Goal: Task Accomplishment & Management: Use online tool/utility

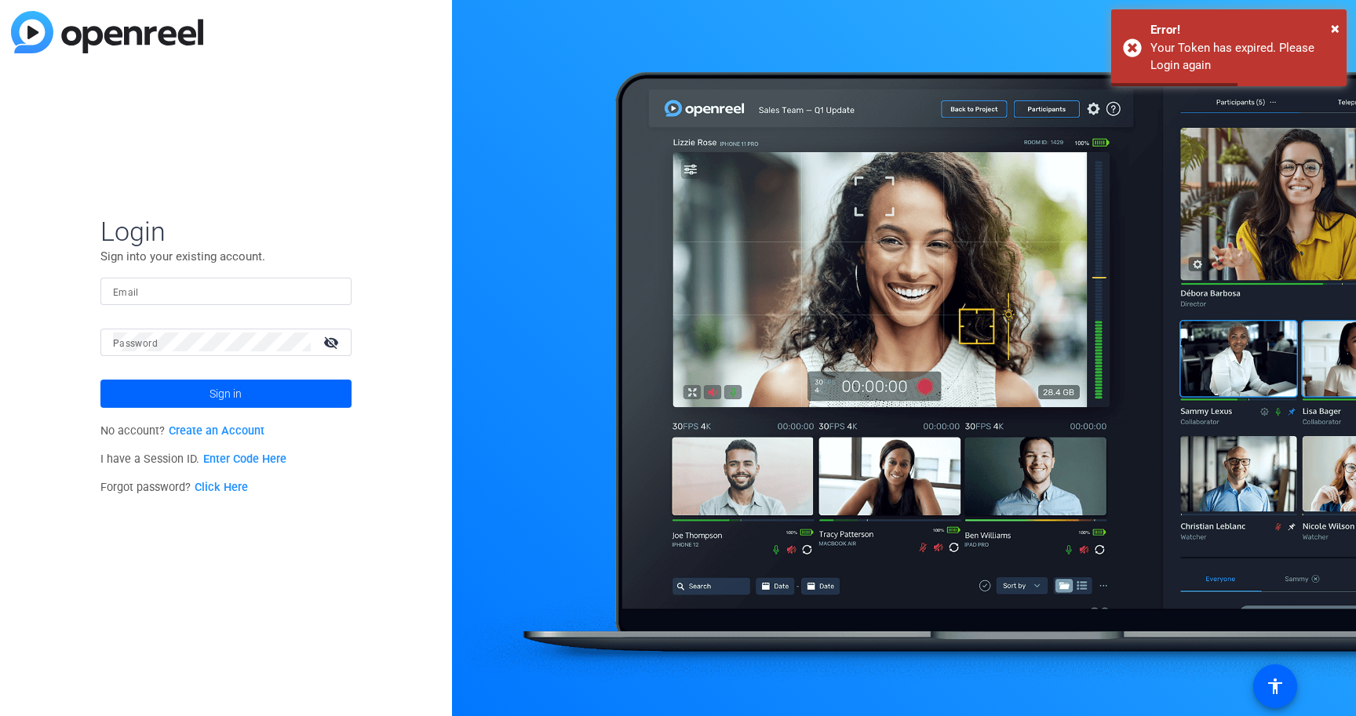
click at [190, 276] on form "Login Sign into your existing account. Email Password visibility_off Sign in" at bounding box center [225, 311] width 251 height 193
click at [182, 295] on input "Email" at bounding box center [226, 291] width 226 height 19
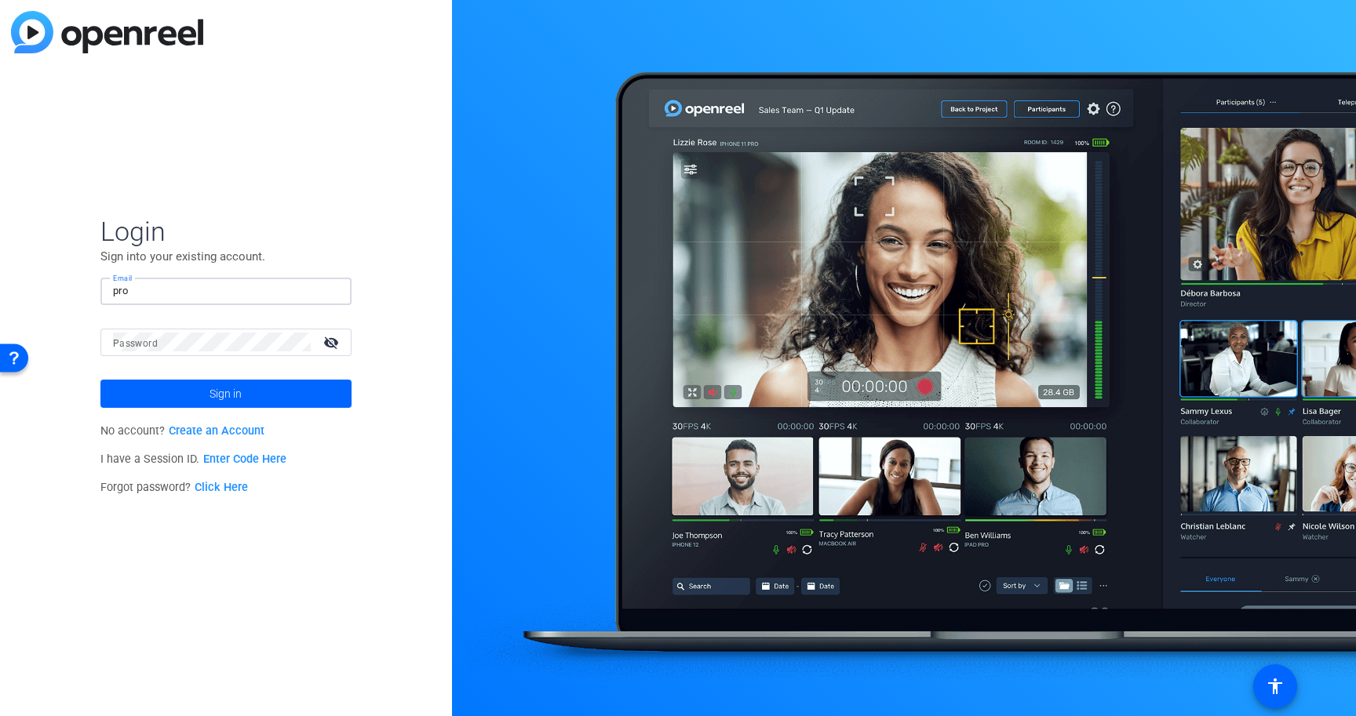
type input "[EMAIL_ADDRESS][DOMAIN_NAME]"
click at [100, 380] on button "Sign in" at bounding box center [225, 394] width 251 height 28
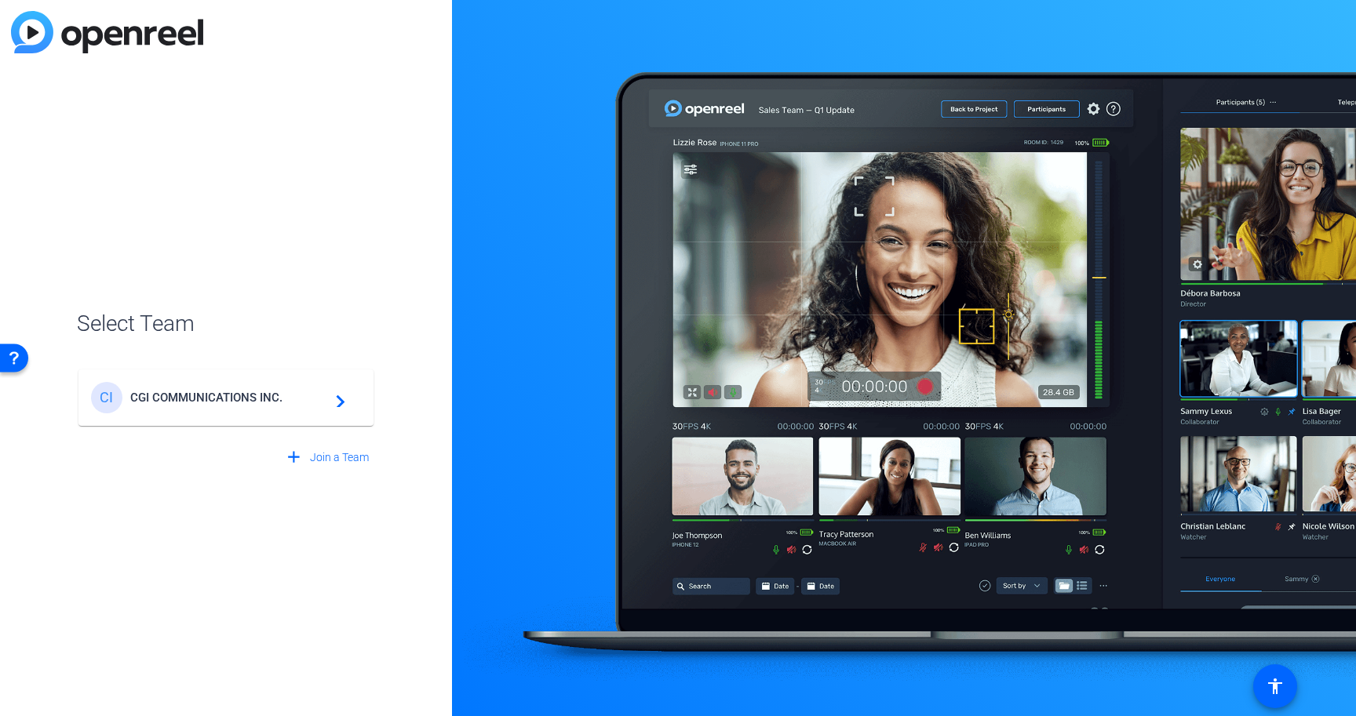
click at [180, 391] on span "CGI COMMUNICATIONS INC." at bounding box center [228, 398] width 196 height 14
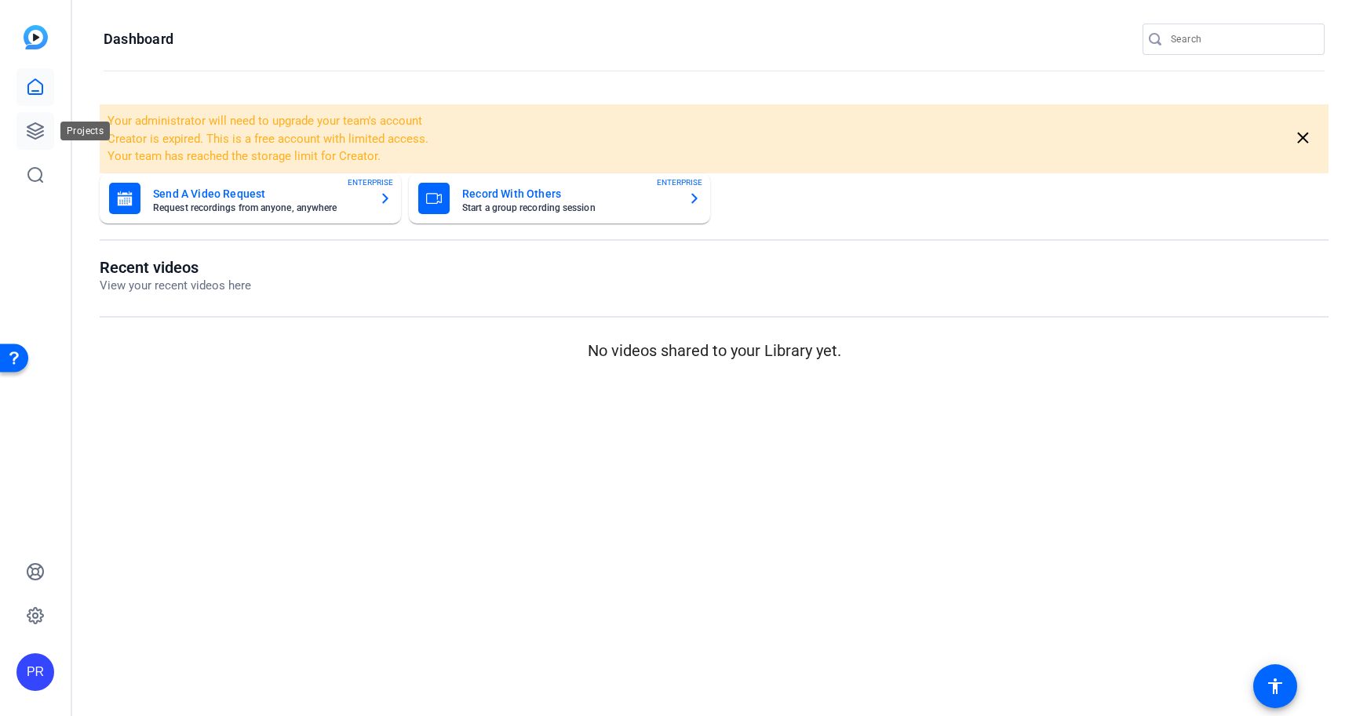
click at [26, 123] on icon at bounding box center [35, 131] width 19 height 19
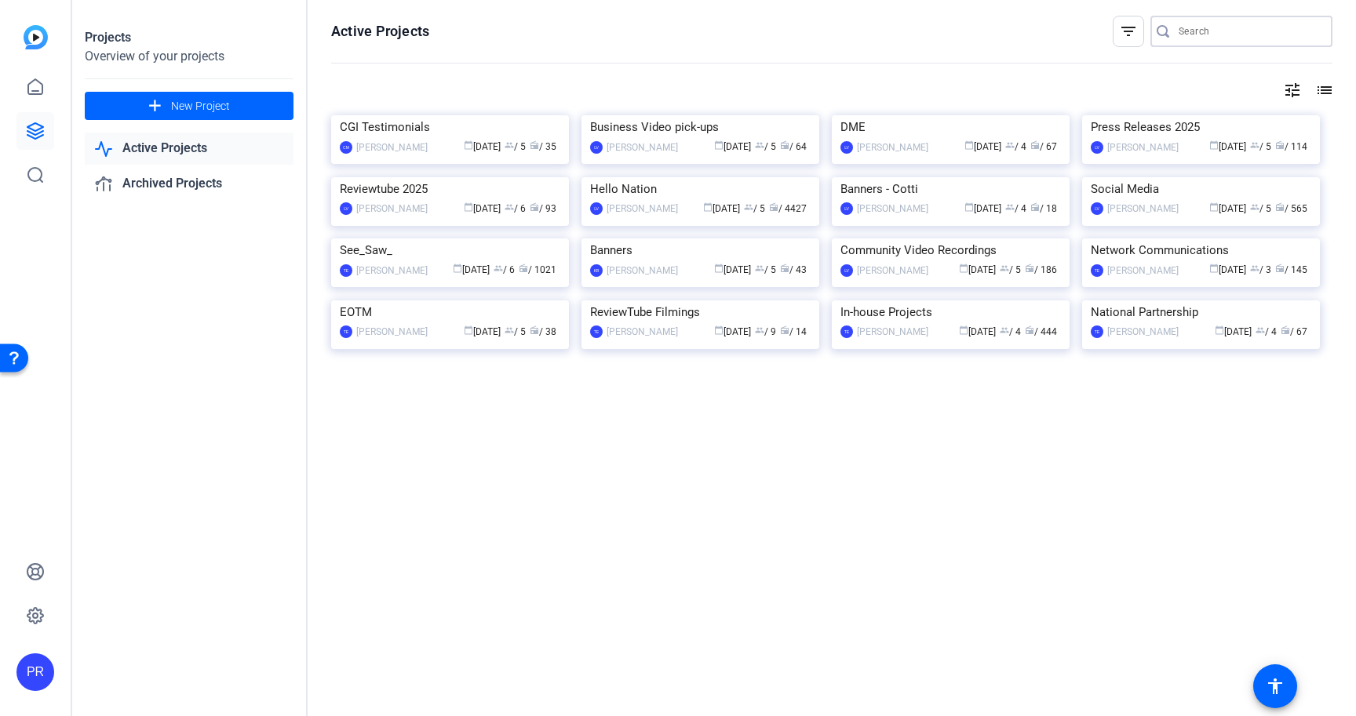
click at [1223, 36] on input "Search" at bounding box center [1248, 31] width 141 height 19
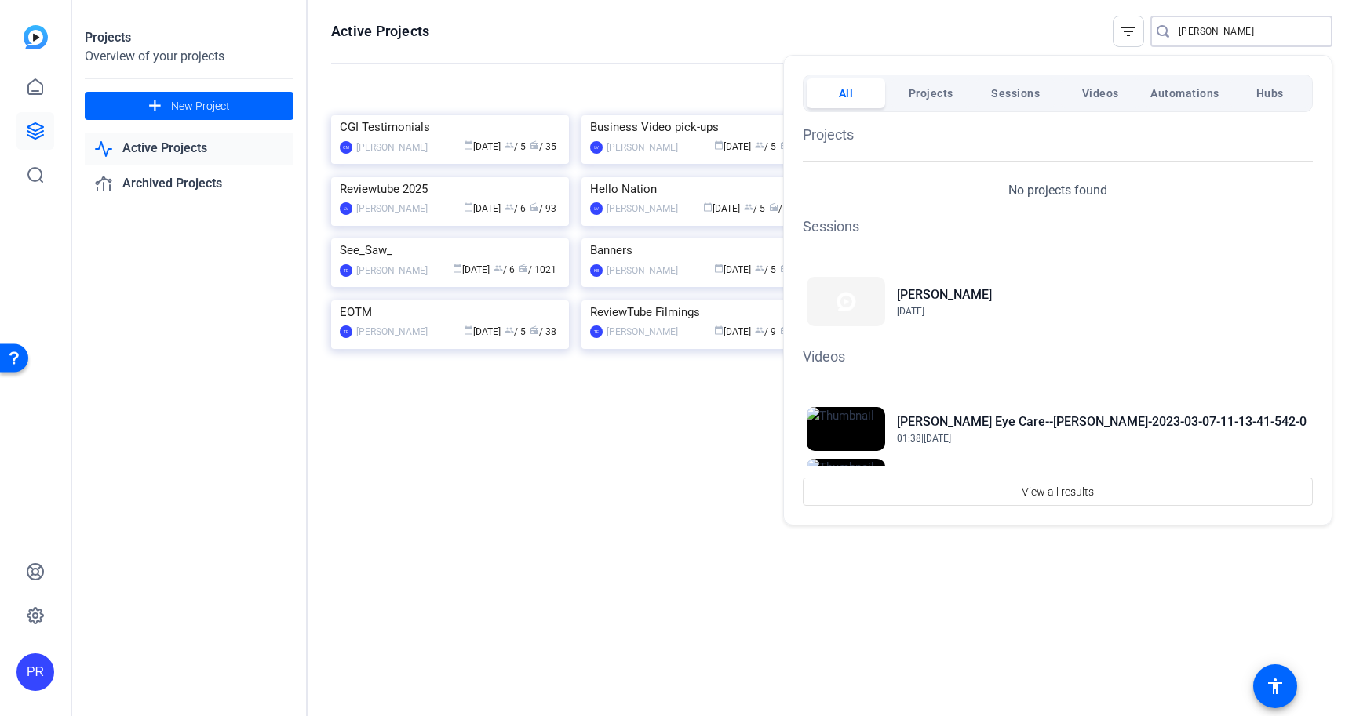
type input "[PERSON_NAME]"
click at [0, 0] on div at bounding box center [0, 0] width 0 height 0
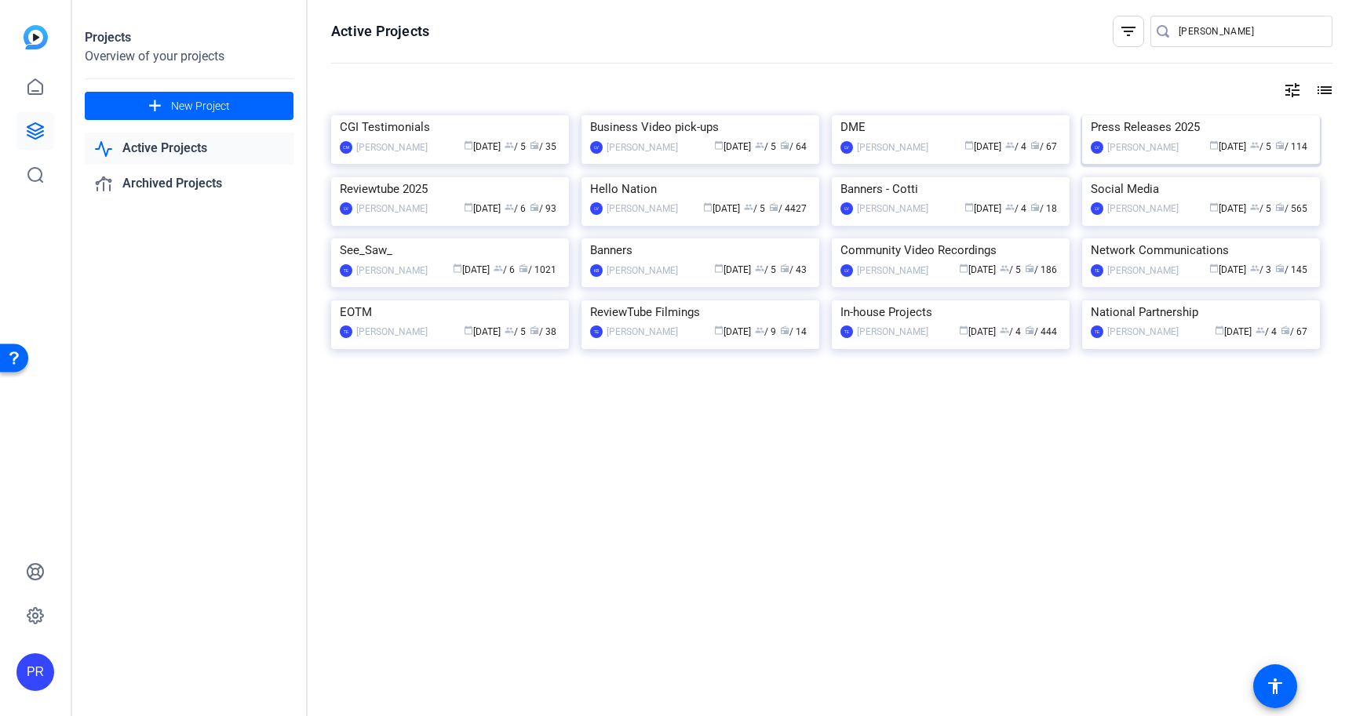
click at [1146, 115] on img at bounding box center [1201, 115] width 238 height 0
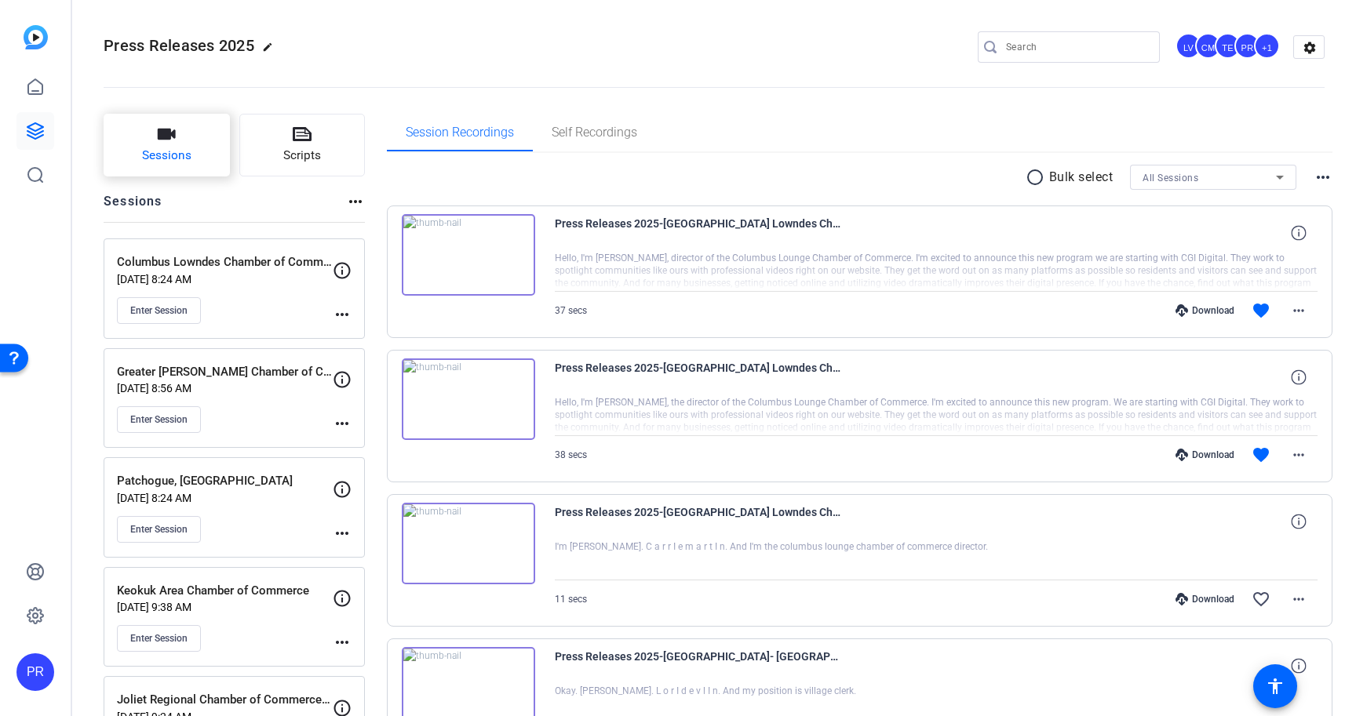
click at [188, 128] on button "Sessions" at bounding box center [167, 145] width 126 height 63
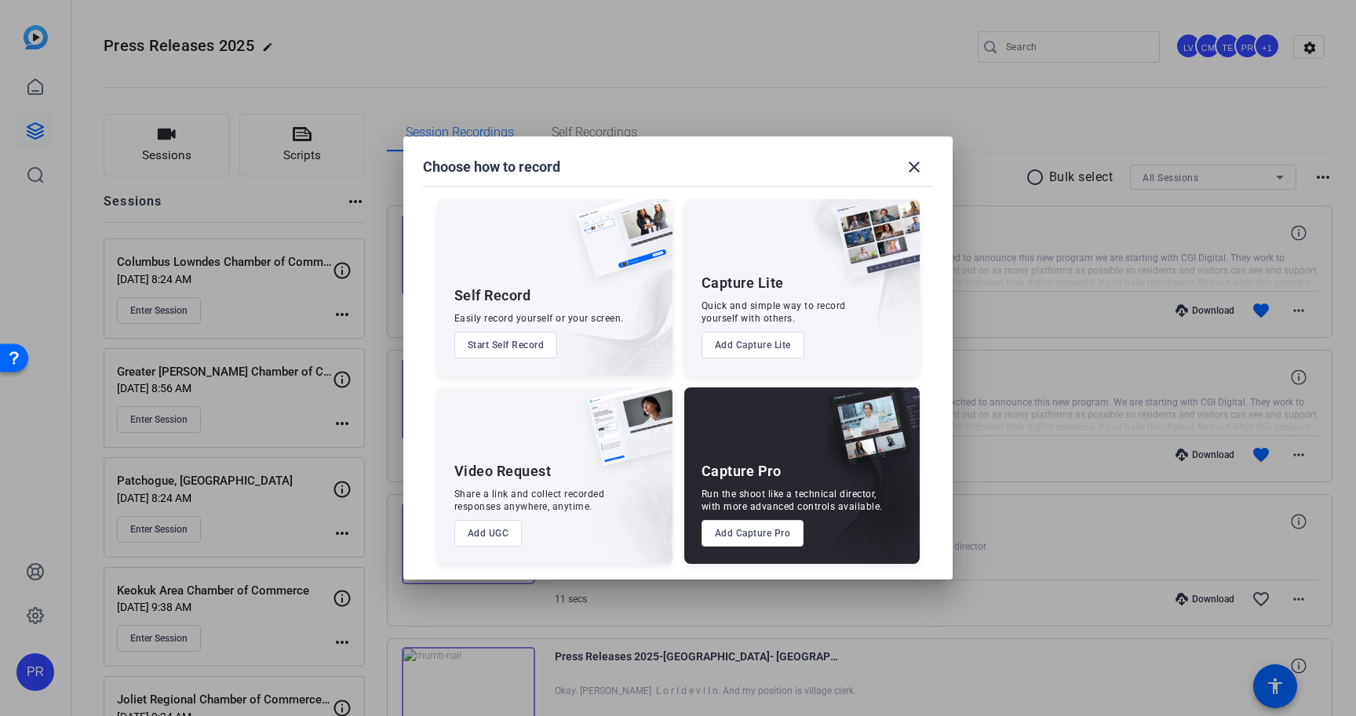
click at [771, 539] on button "Add Capture Pro" at bounding box center [752, 533] width 103 height 27
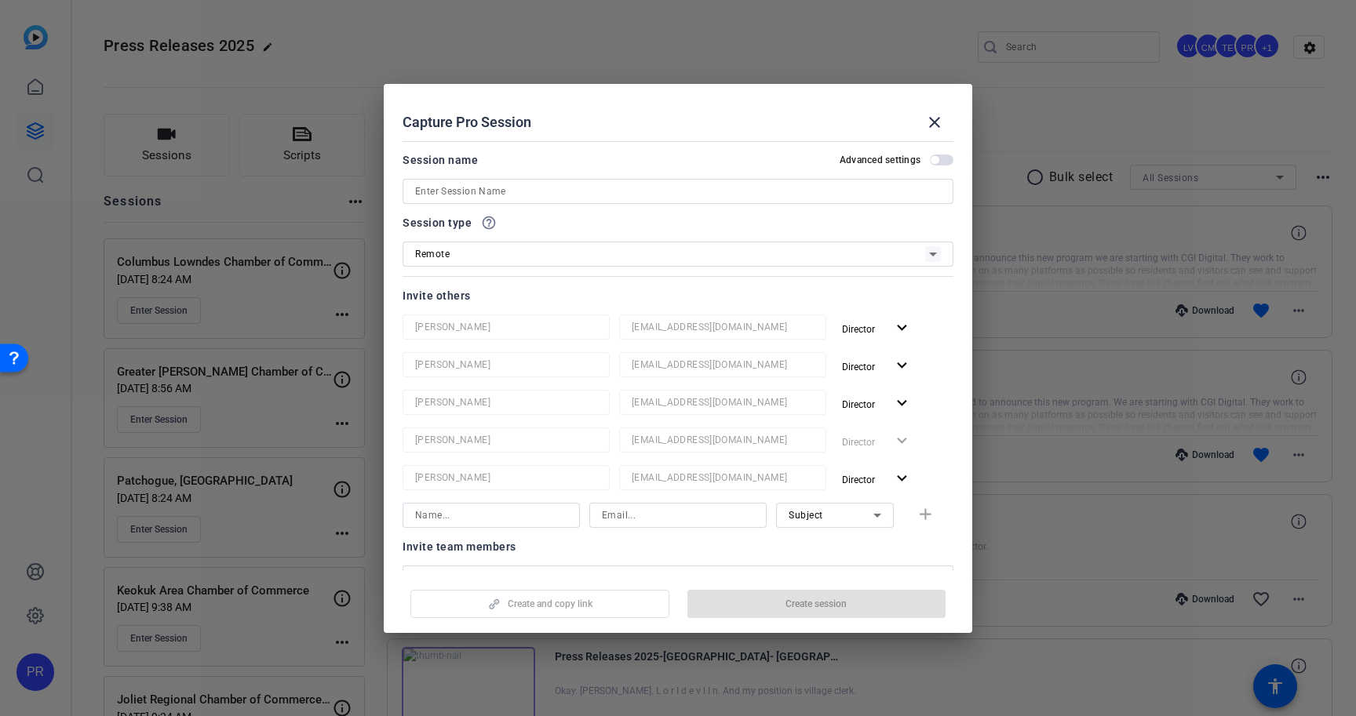
click at [695, 192] on input at bounding box center [678, 191] width 526 height 19
paste input "Open Reel Video Press Release - [GEOGRAPHIC_DATA] 2025, [GEOGRAPHIC_DATA]"
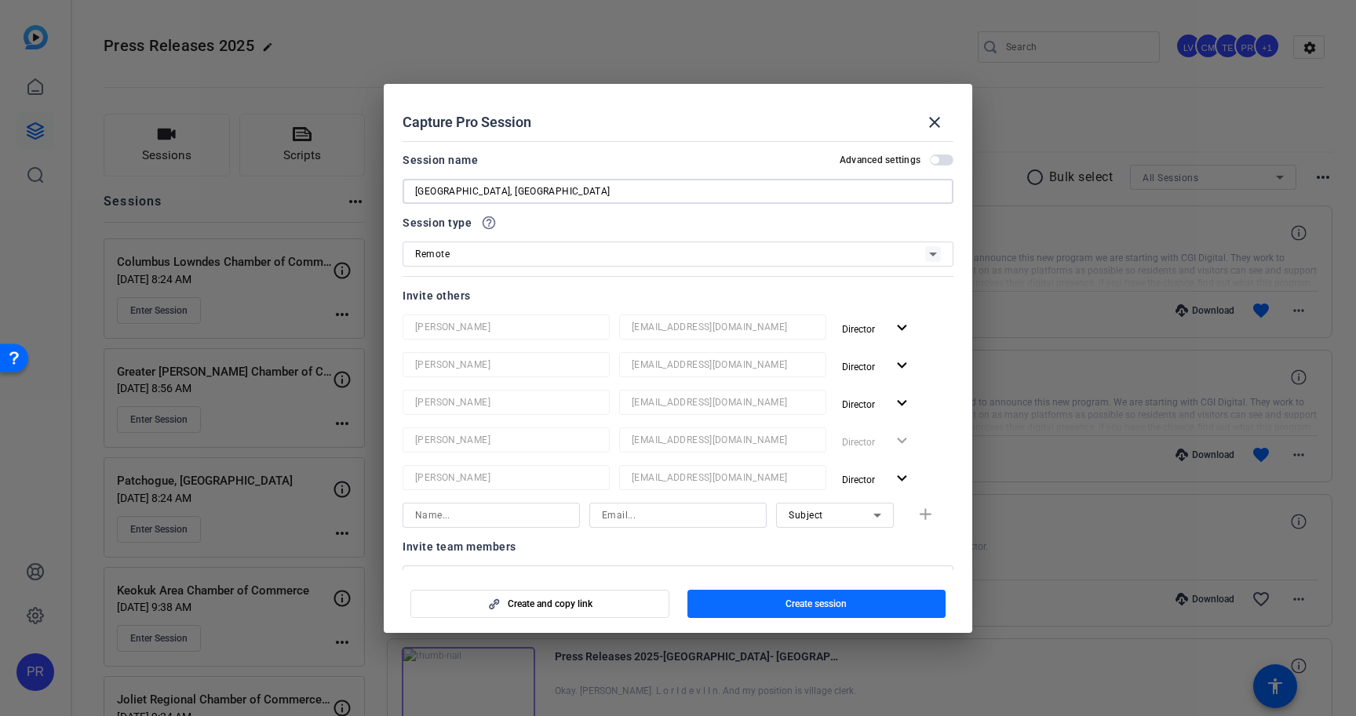
type input "[GEOGRAPHIC_DATA], [GEOGRAPHIC_DATA]"
click at [836, 593] on span "button" at bounding box center [816, 604] width 259 height 38
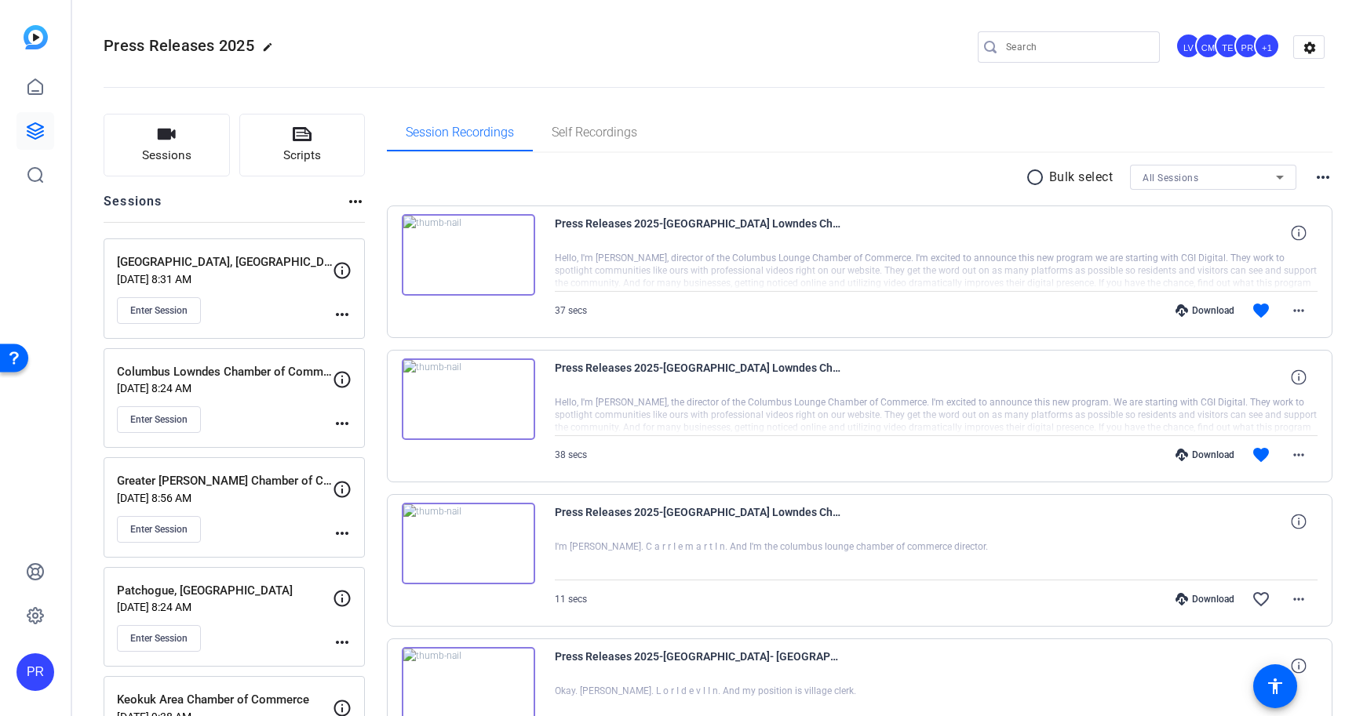
click at [344, 311] on mat-icon "more_horiz" at bounding box center [342, 314] width 19 height 19
click at [359, 333] on span "Edit Session" at bounding box center [380, 337] width 71 height 19
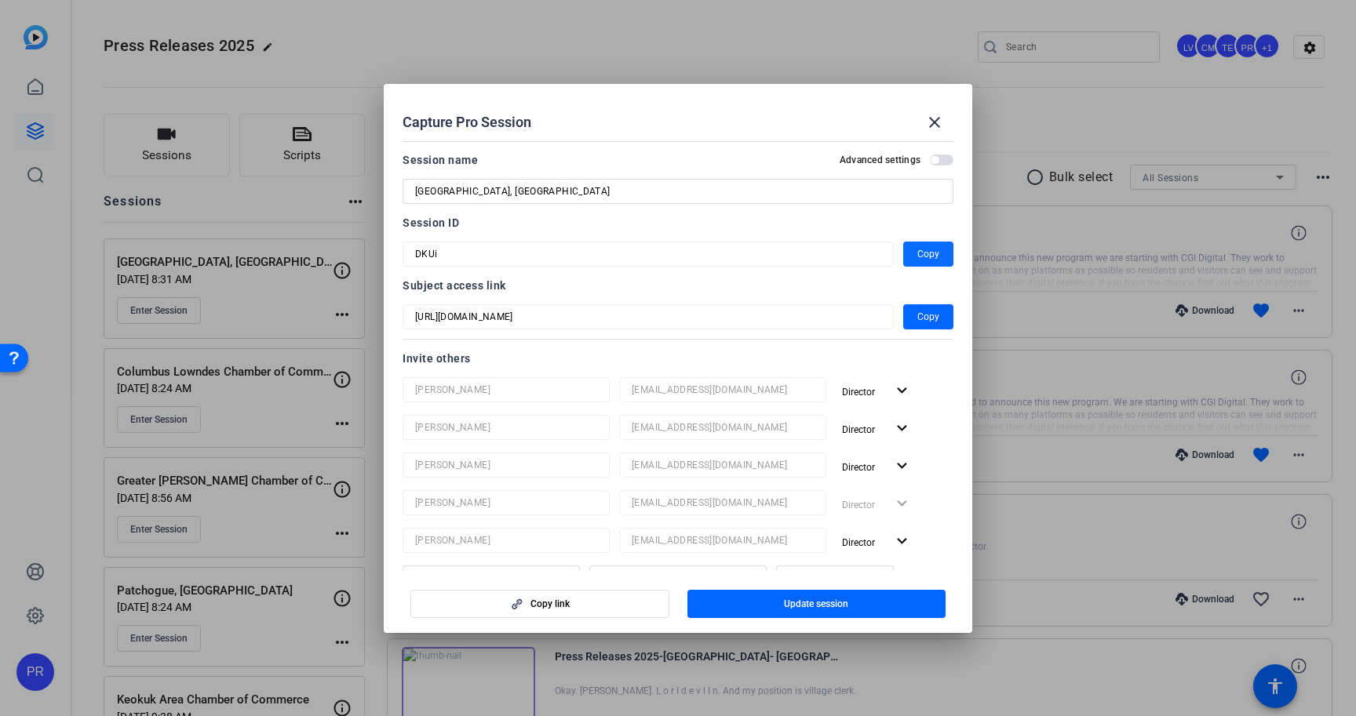
click at [933, 253] on span "Copy" at bounding box center [928, 254] width 22 height 19
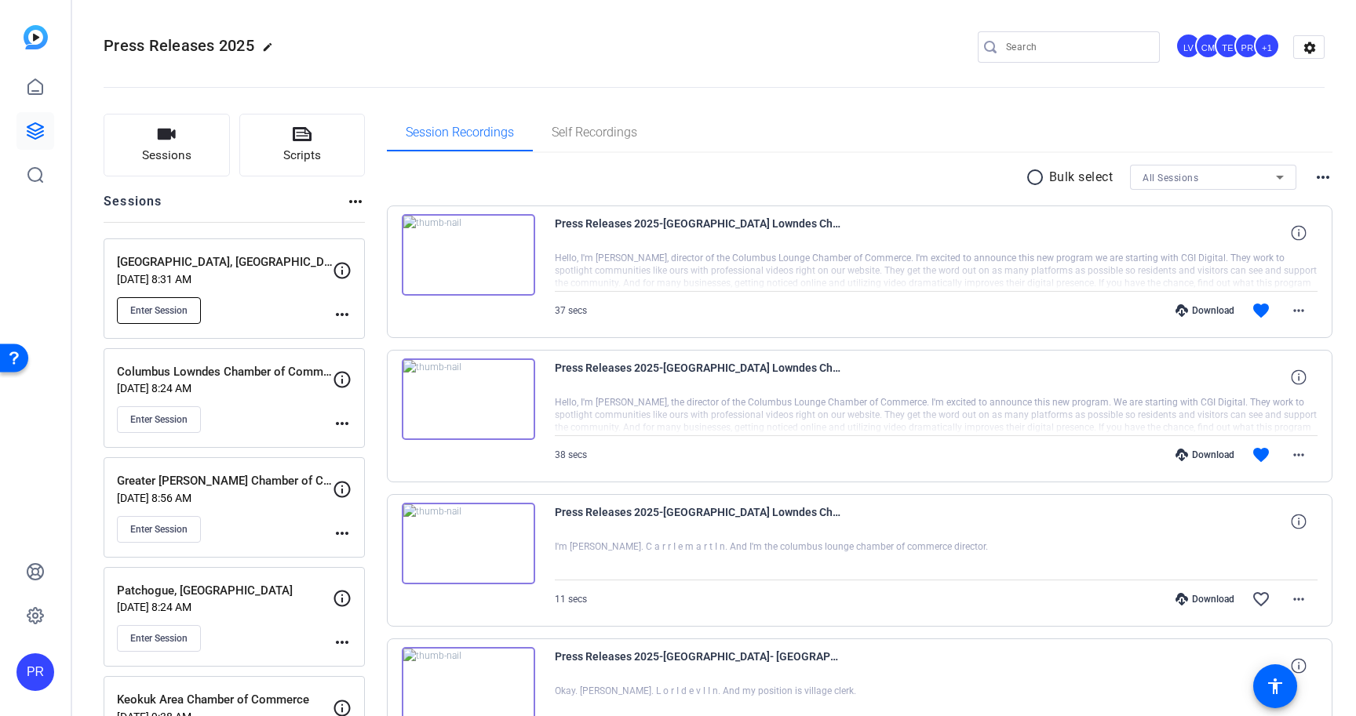
click at [174, 312] on span "Enter Session" at bounding box center [158, 310] width 57 height 13
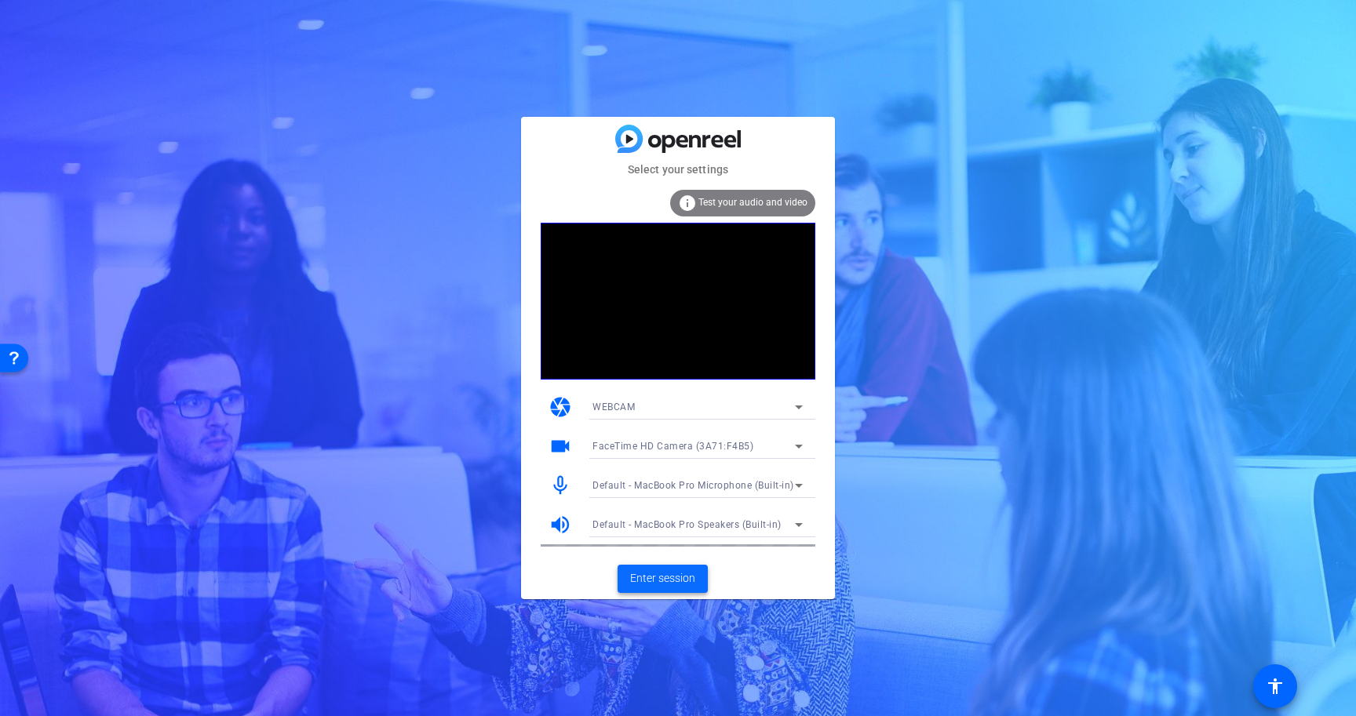
click at [672, 570] on span "Enter session" at bounding box center [662, 578] width 65 height 16
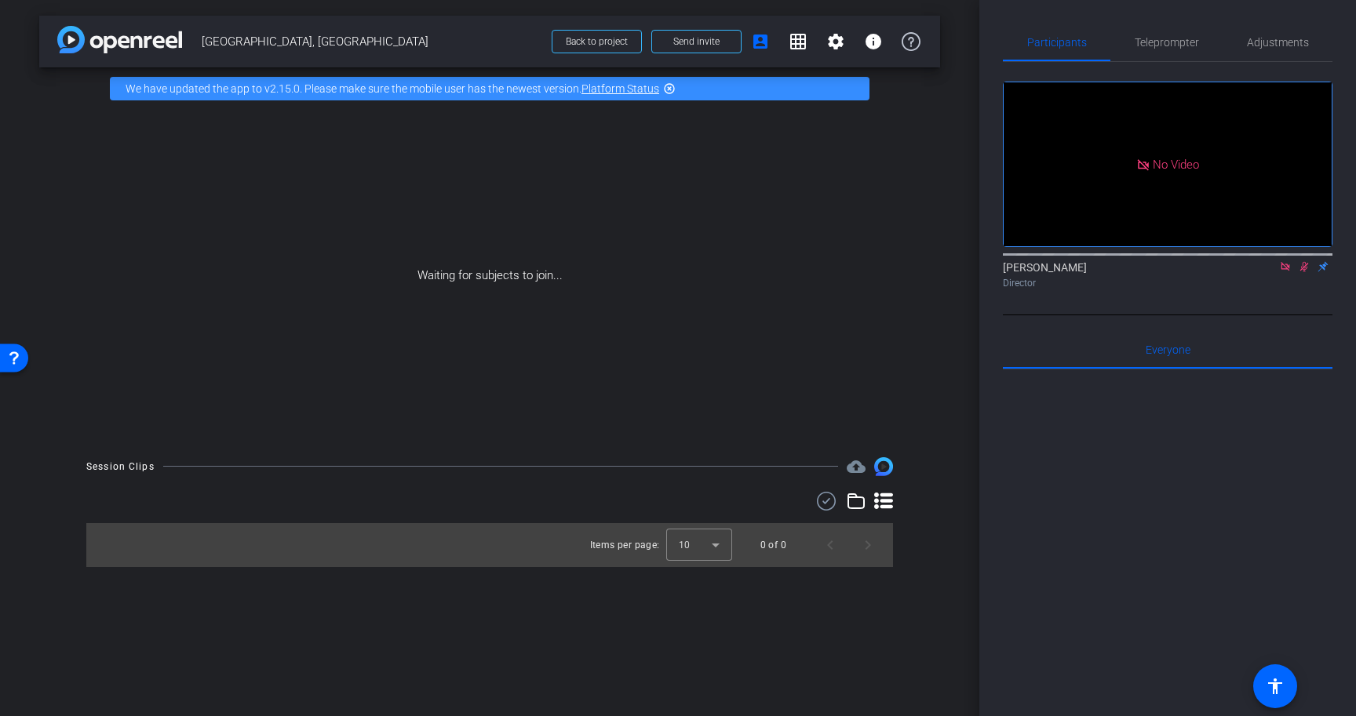
click at [1281, 271] on icon at bounding box center [1284, 266] width 9 height 9
click at [1285, 272] on icon at bounding box center [1285, 266] width 13 height 11
click at [1180, 37] on span "Teleprompter" at bounding box center [1166, 42] width 64 height 11
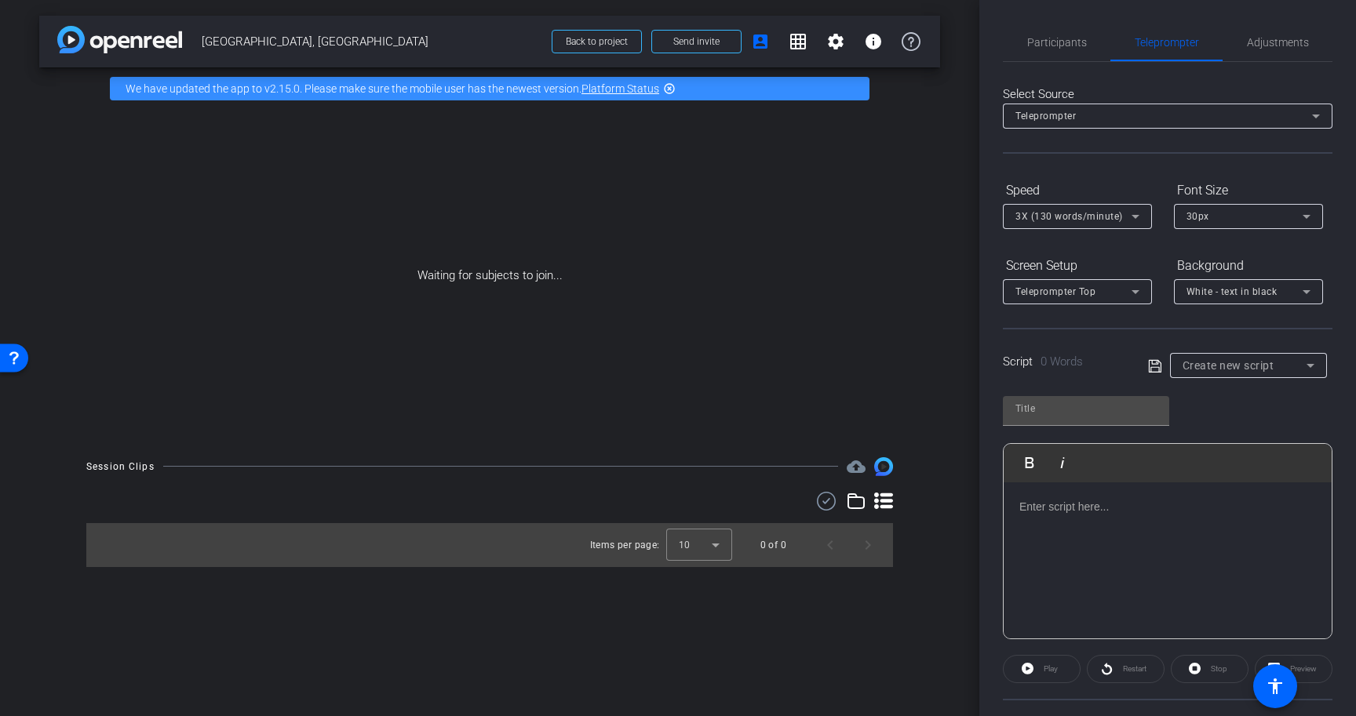
click at [1156, 512] on p at bounding box center [1167, 506] width 297 height 17
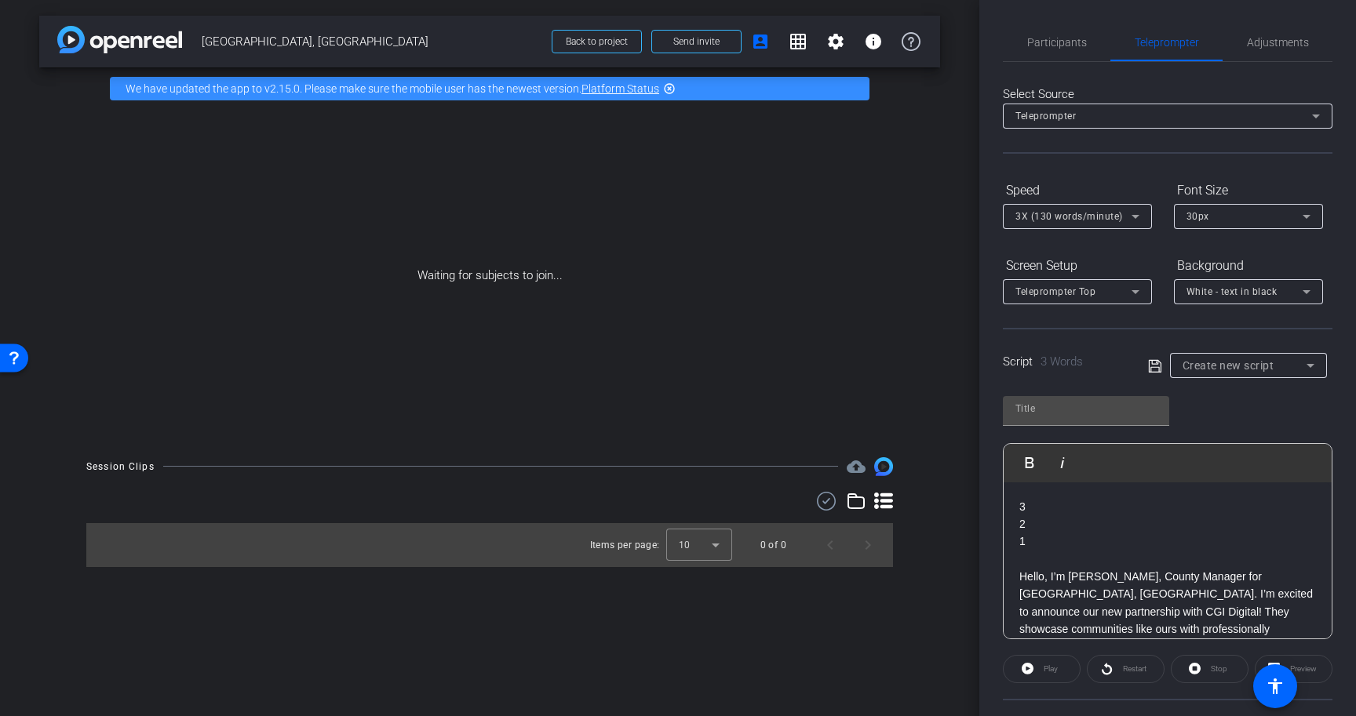
scroll to position [122, 0]
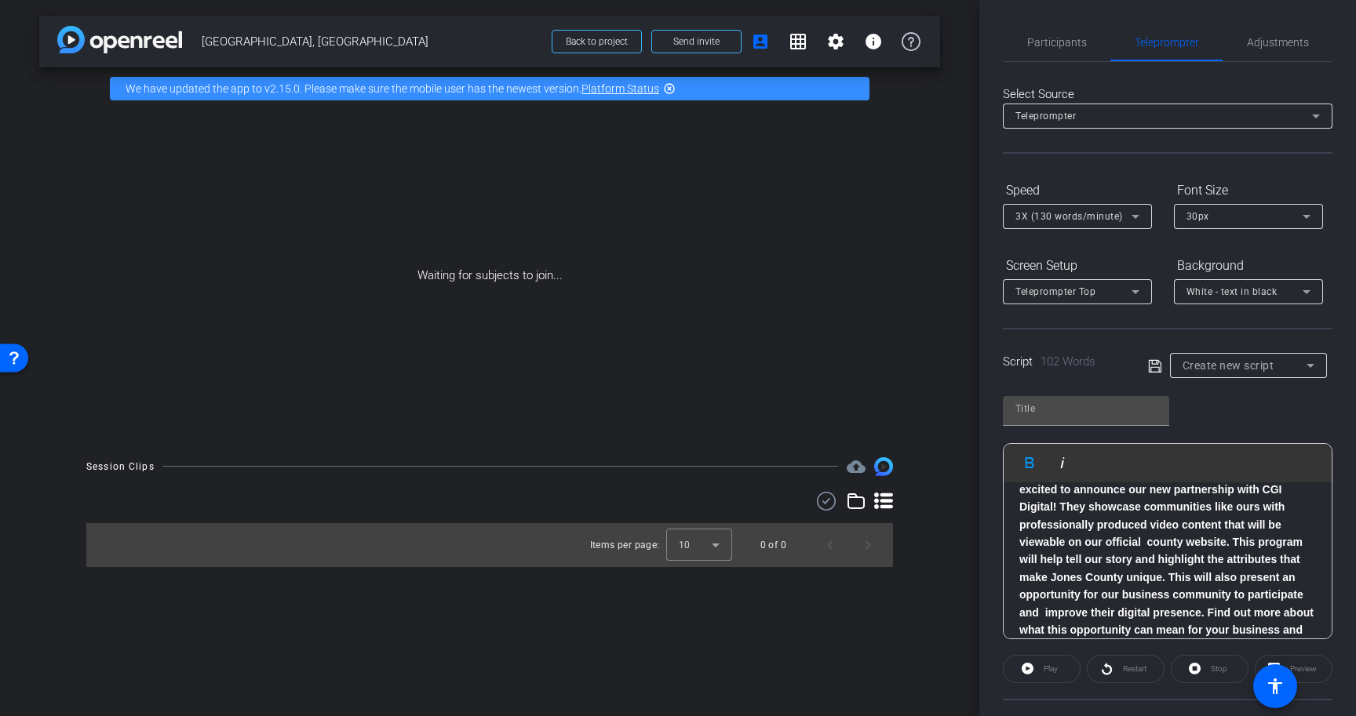
click at [227, 40] on span "[GEOGRAPHIC_DATA], [GEOGRAPHIC_DATA]" at bounding box center [372, 41] width 341 height 31
copy div "Jones County, NC Back to project Send invite account_box grid_on settings info"
click at [1080, 410] on input "text" at bounding box center [1085, 408] width 141 height 19
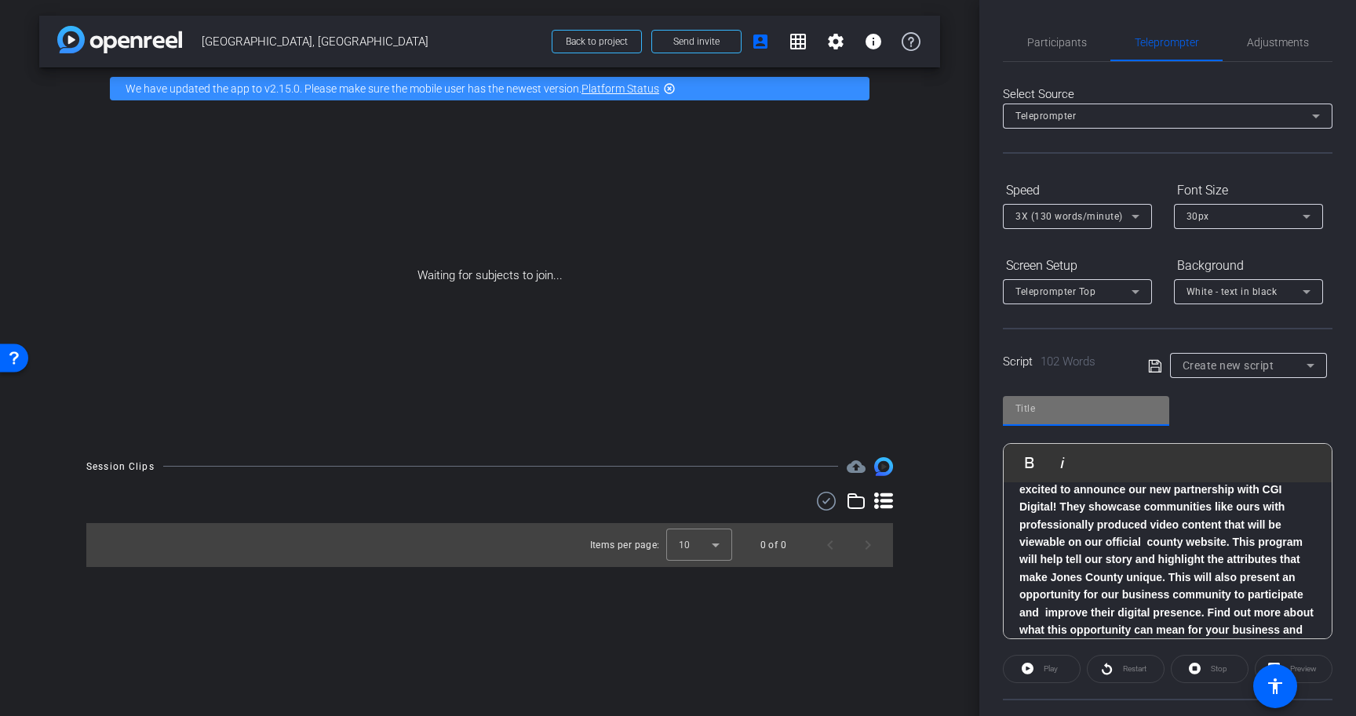
paste input "[GEOGRAPHIC_DATA], [GEOGRAPHIC_DATA]"
type input "[GEOGRAPHIC_DATA], [GEOGRAPHIC_DATA]"
click at [1080, 217] on span "3X (130 words/minute)" at bounding box center [1068, 216] width 107 height 11
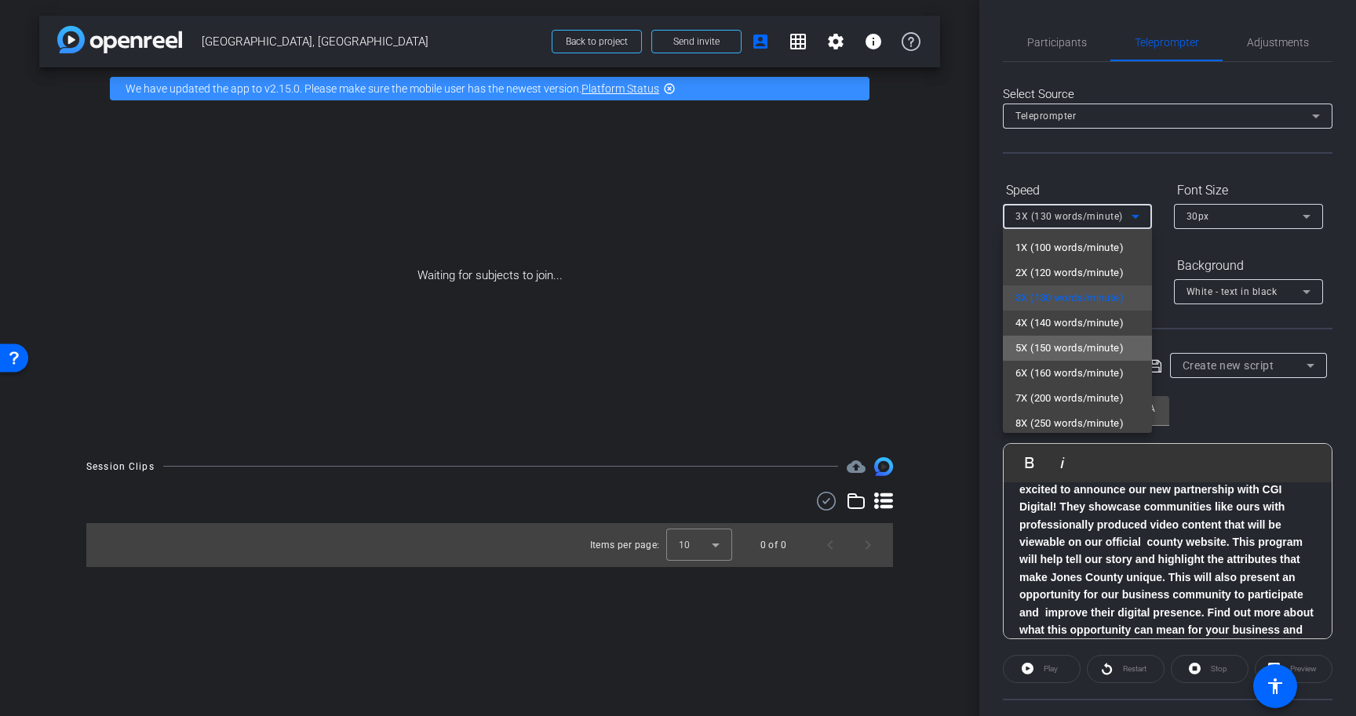
click at [1084, 340] on span "5X (150 words/minute)" at bounding box center [1069, 348] width 108 height 19
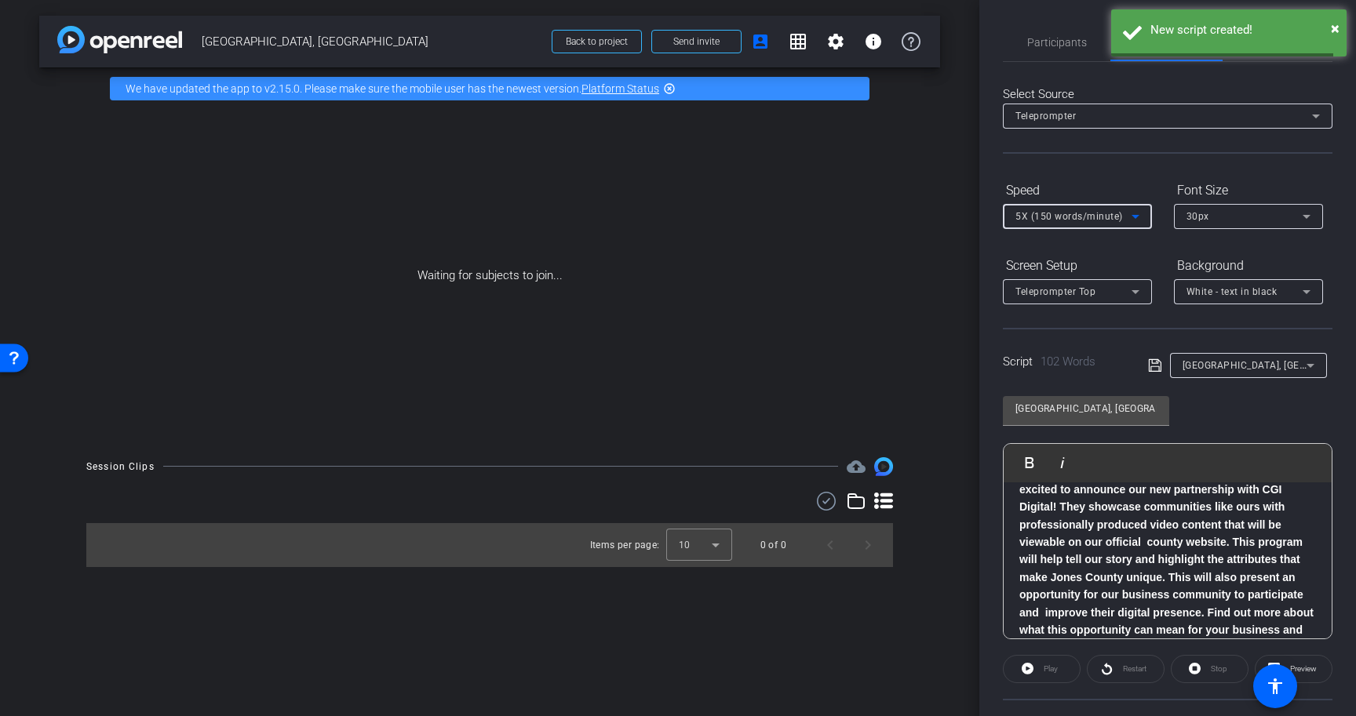
click at [1199, 220] on span "30px" at bounding box center [1197, 216] width 23 height 11
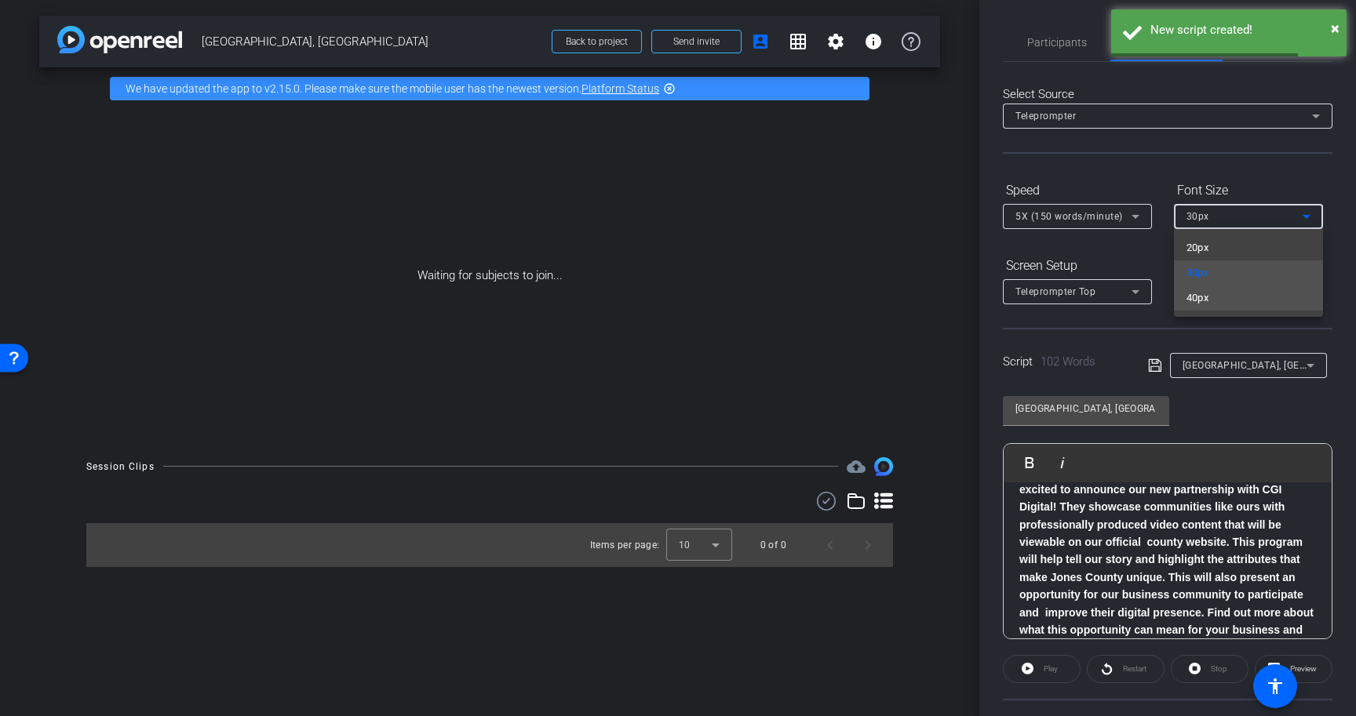
click at [1196, 293] on span "40px" at bounding box center [1197, 298] width 23 height 19
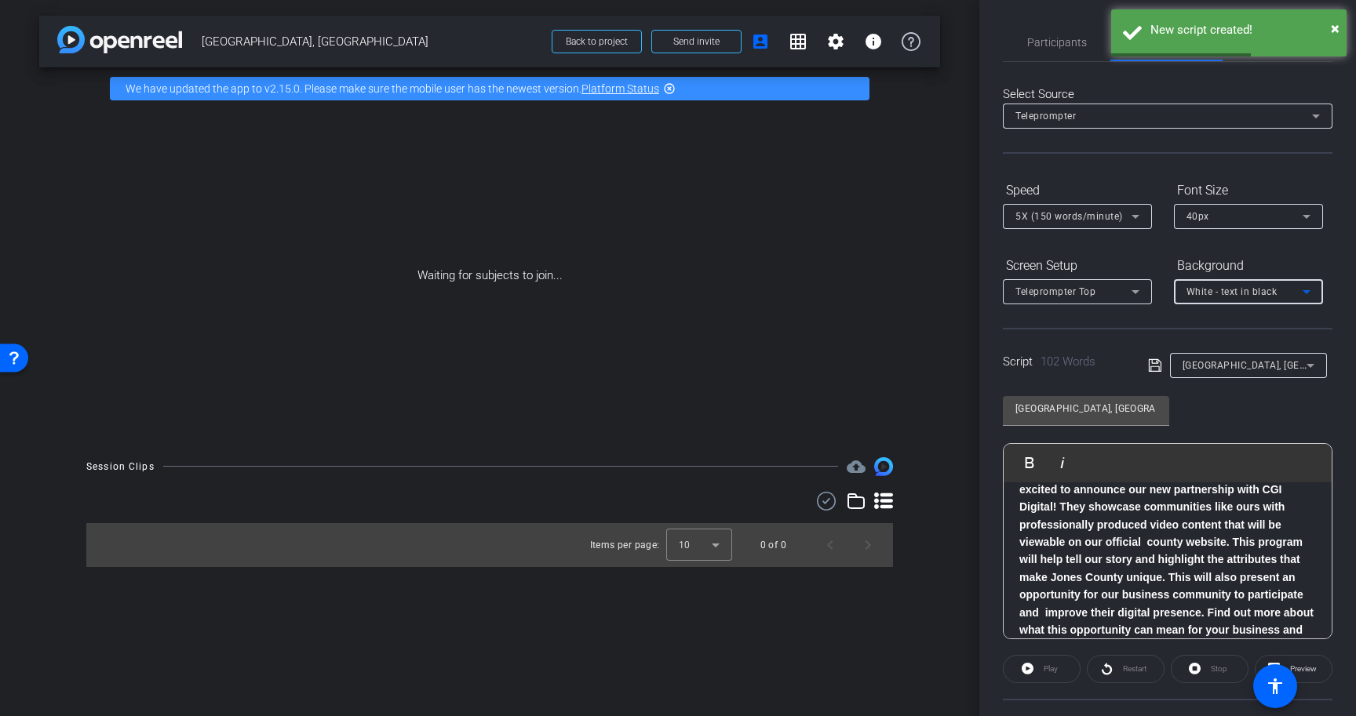
click at [1196, 300] on div "White - text in black" at bounding box center [1244, 292] width 116 height 20
click at [1204, 347] on div "Black - text in white" at bounding box center [1232, 353] width 93 height 19
click at [1124, 298] on div "Teleprompter Top" at bounding box center [1073, 292] width 116 height 20
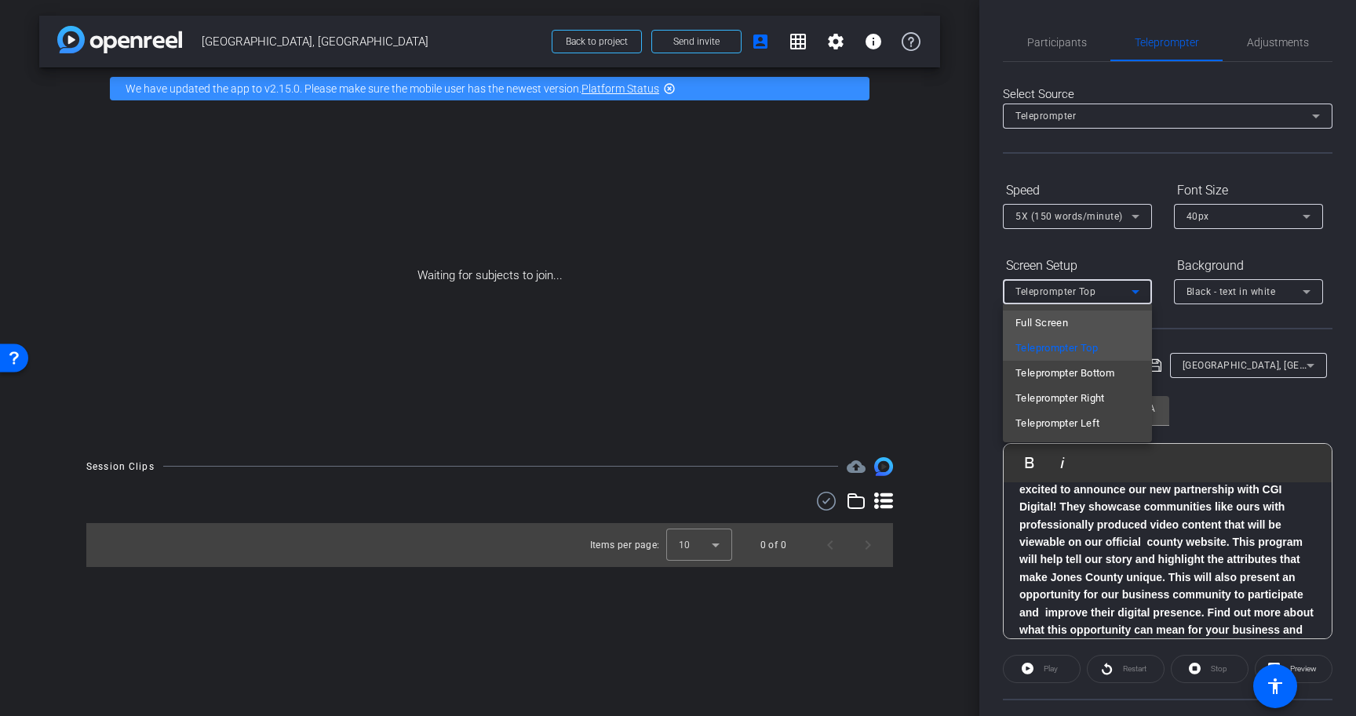
click at [1120, 322] on mat-option "Full Screen" at bounding box center [1077, 323] width 149 height 25
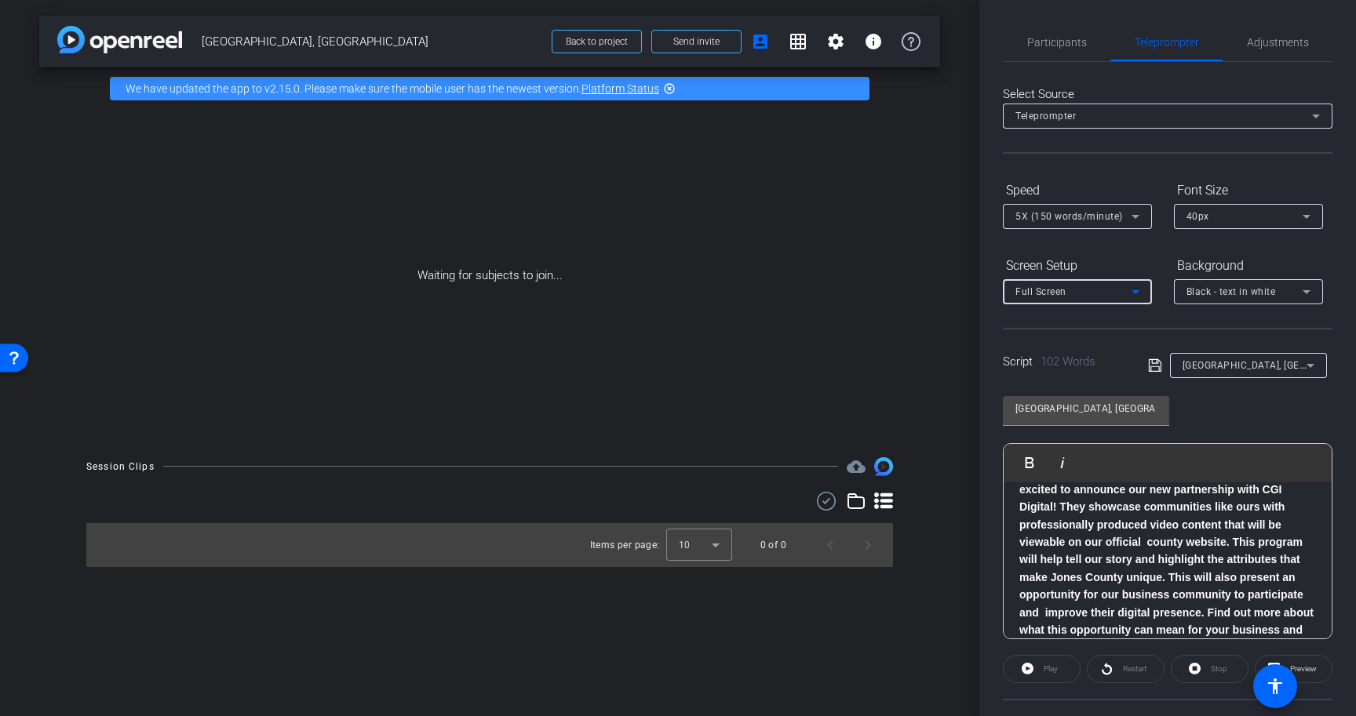
click at [1158, 365] on icon at bounding box center [1155, 365] width 14 height 19
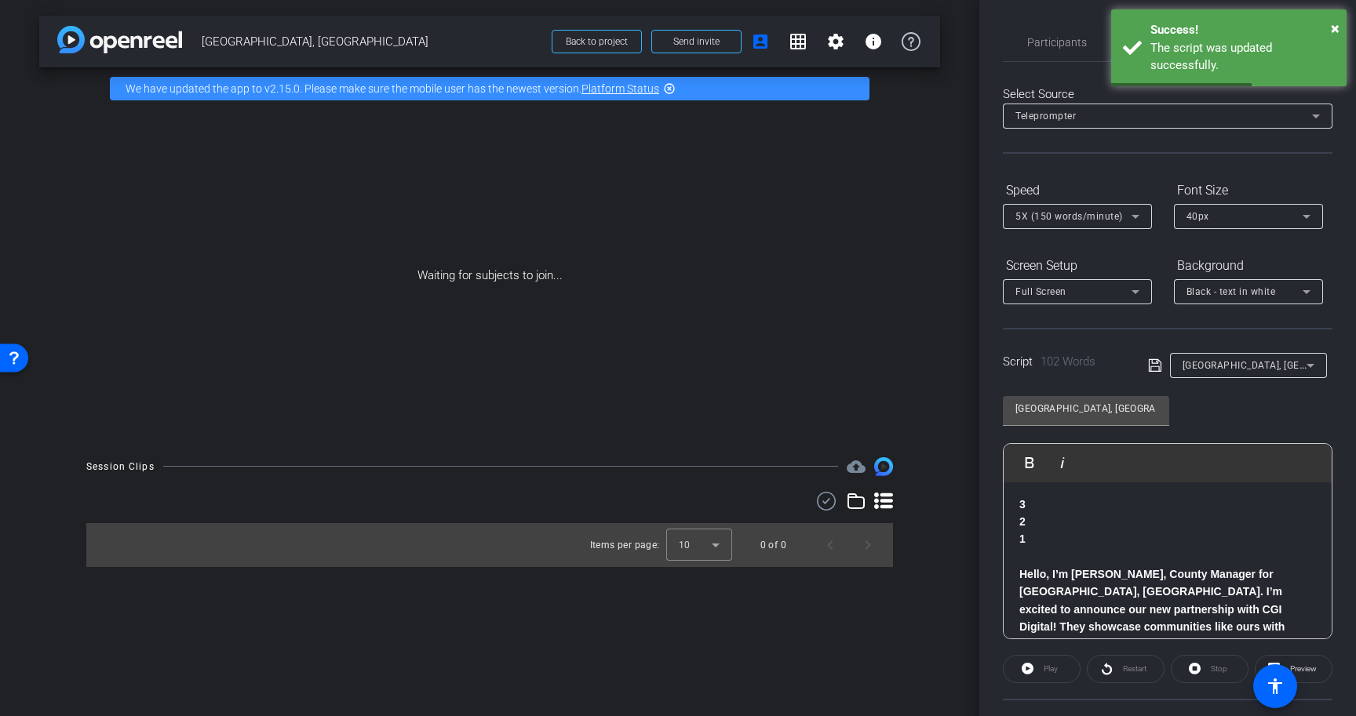
scroll to position [0, 0]
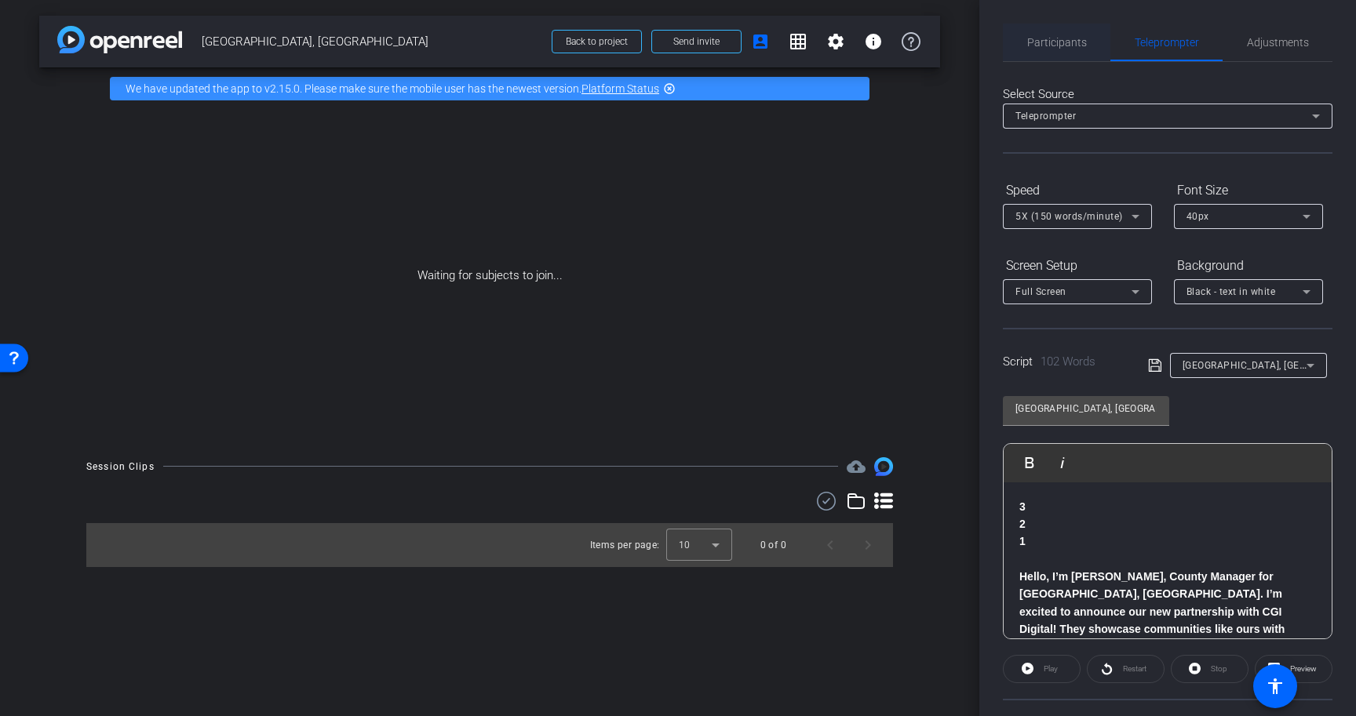
click at [1065, 34] on span "Participants" at bounding box center [1057, 43] width 60 height 38
